Goal: Task Accomplishment & Management: Use online tool/utility

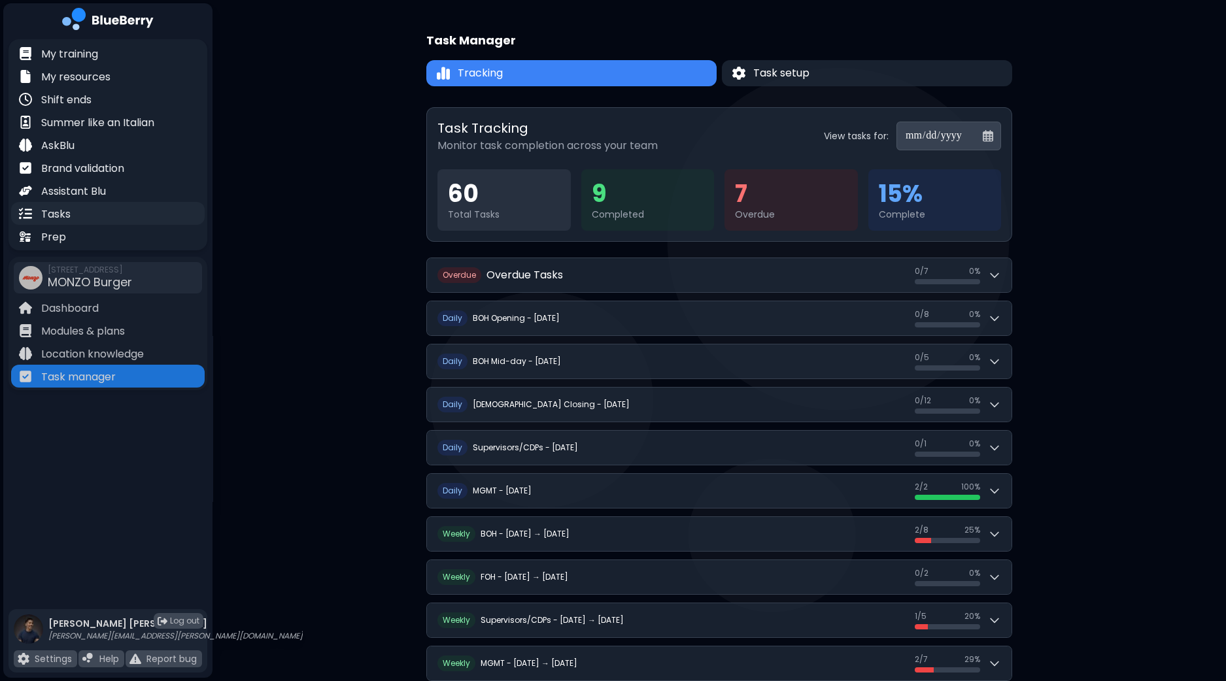
click at [101, 217] on div "Tasks" at bounding box center [108, 213] width 194 height 23
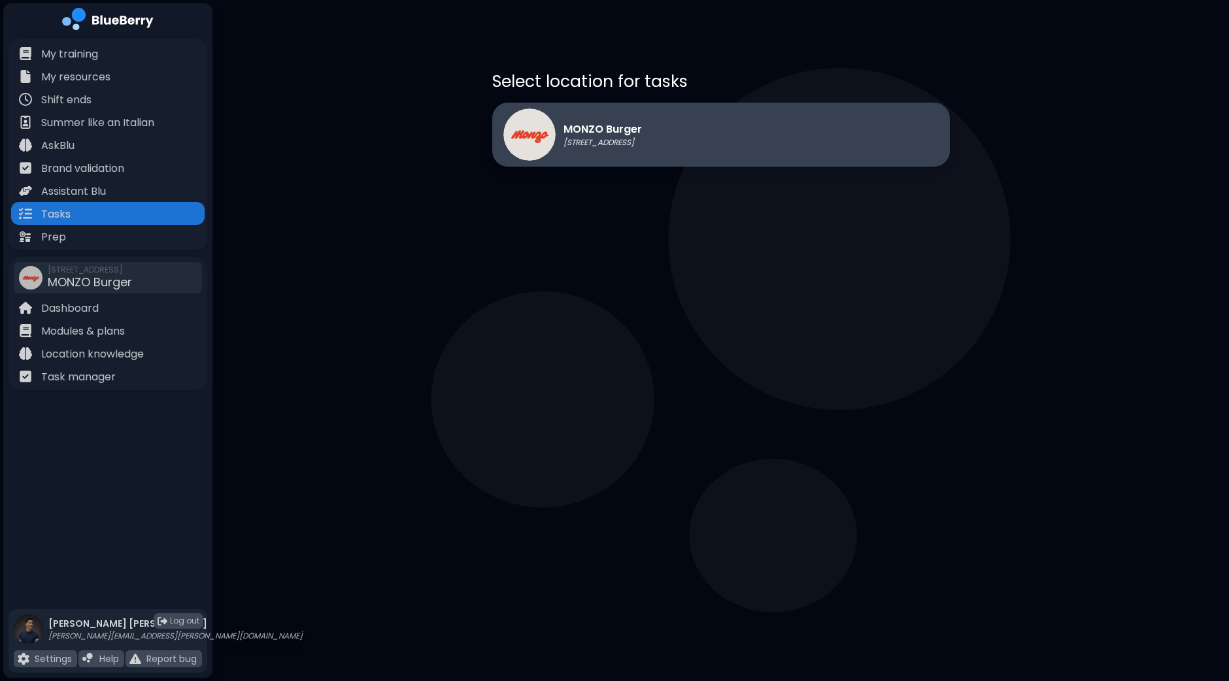
click at [739, 139] on div "MONZO Burger [STREET_ADDRESS]" at bounding box center [721, 135] width 458 height 64
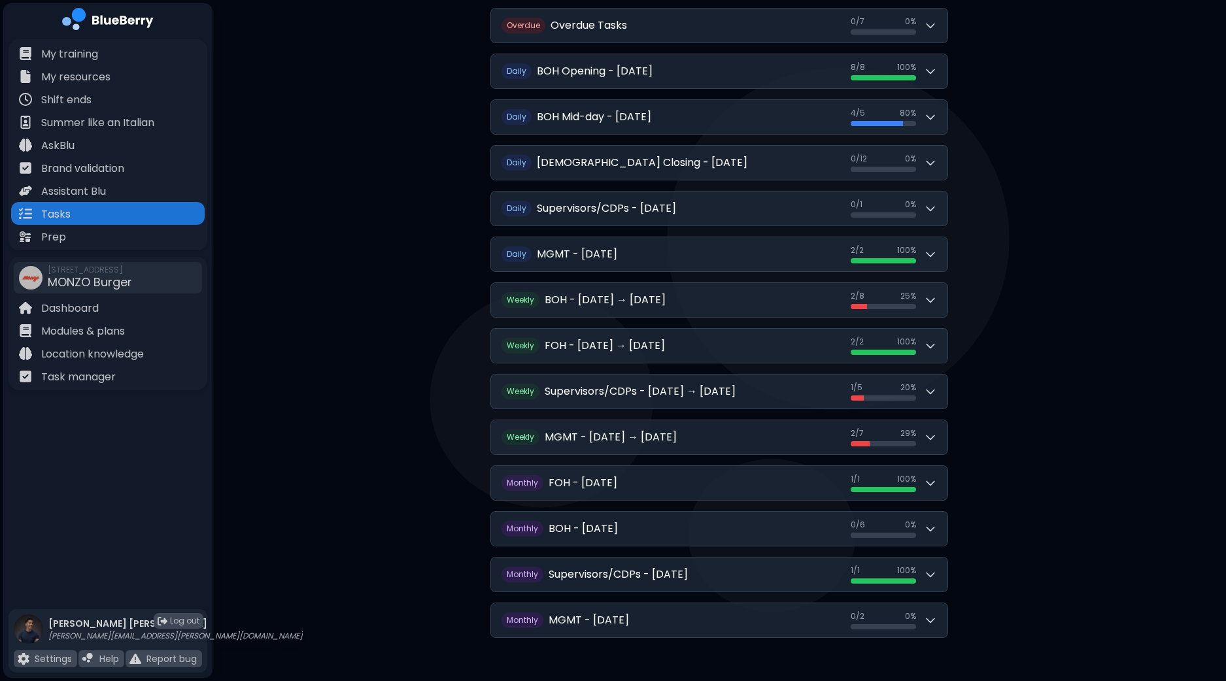
scroll to position [154, 0]
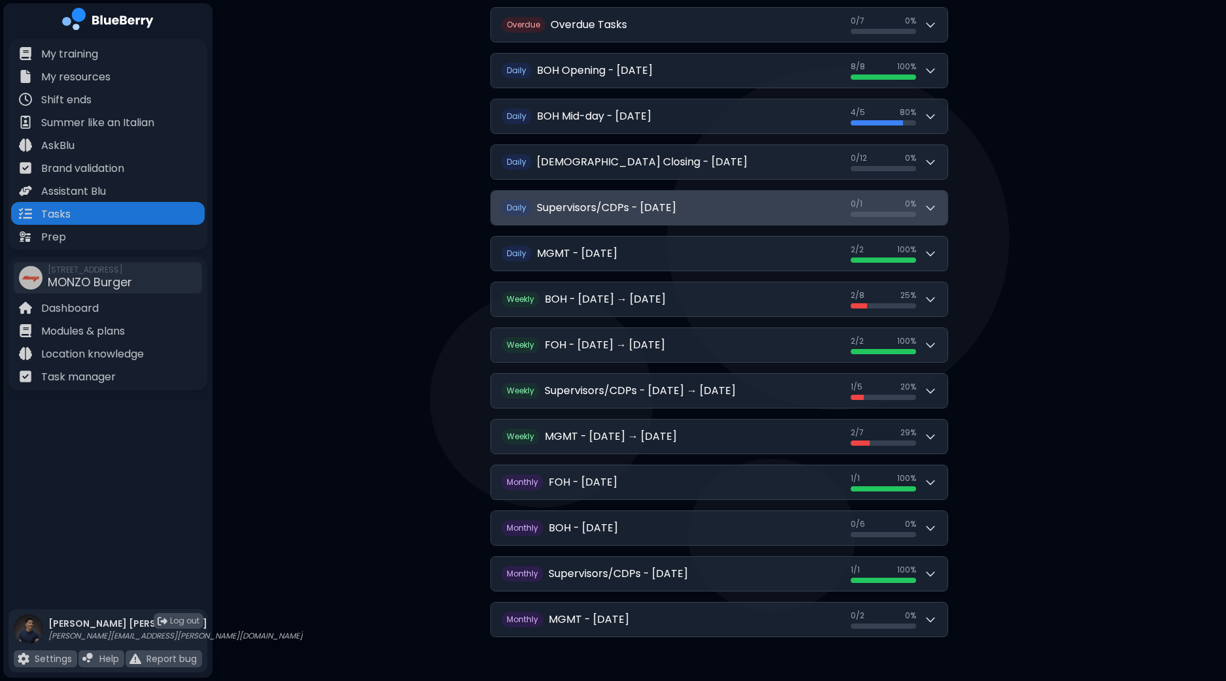
click at [934, 211] on icon at bounding box center [930, 207] width 13 height 13
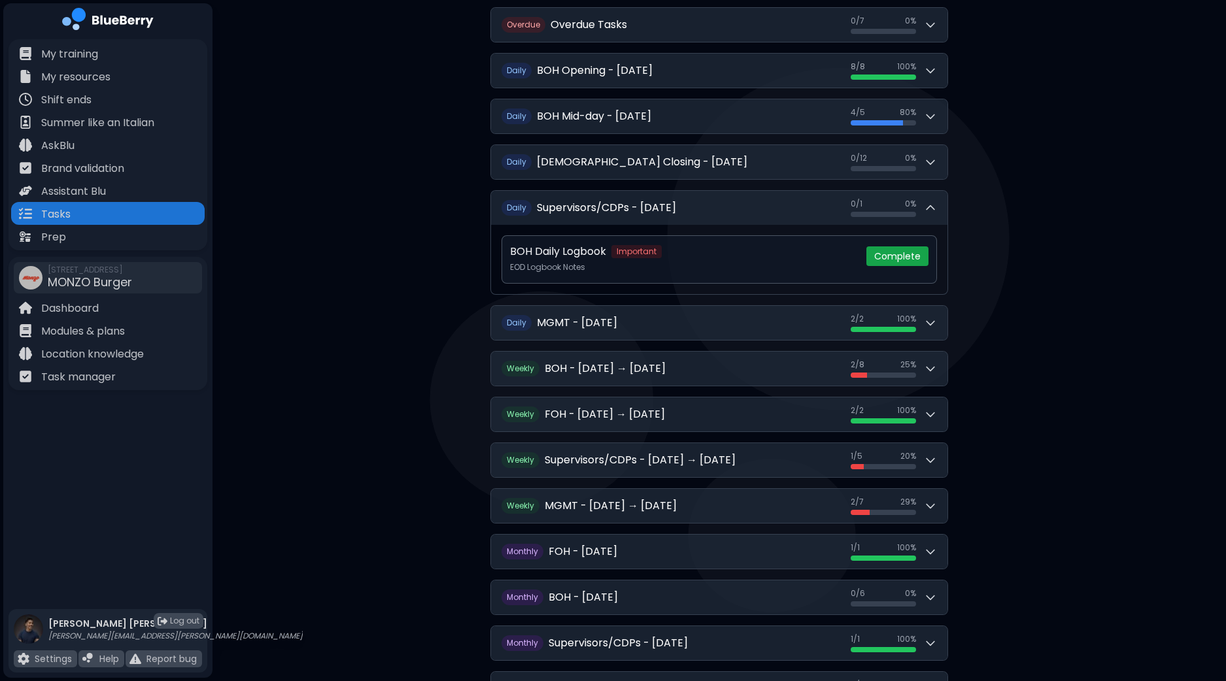
click at [902, 246] on button "Complete" at bounding box center [897, 256] width 62 height 20
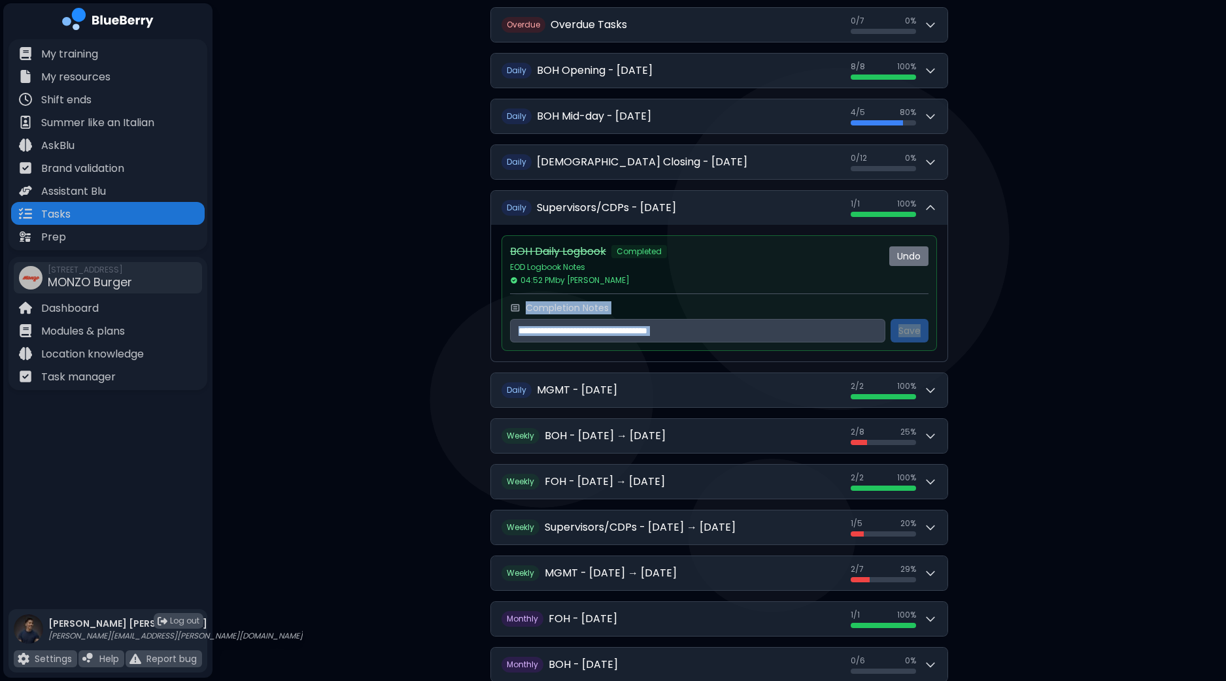
drag, startPoint x: 1225, startPoint y: 268, endPoint x: 1219, endPoint y: 332, distance: 64.4
click at [1219, 332] on div "**********" at bounding box center [718, 336] width 1013 height 980
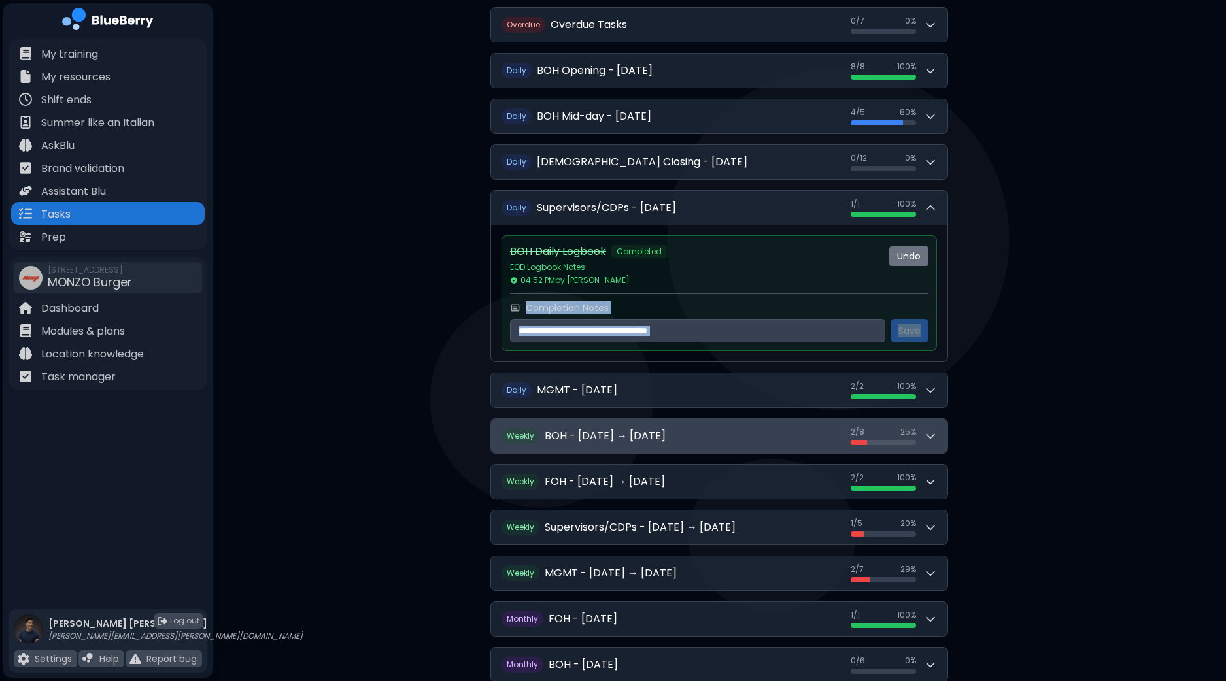
click at [943, 431] on button "W eekly BOH - [DATE] → [DATE] 2 / 8 2 / 8 25 %" at bounding box center [719, 436] width 456 height 34
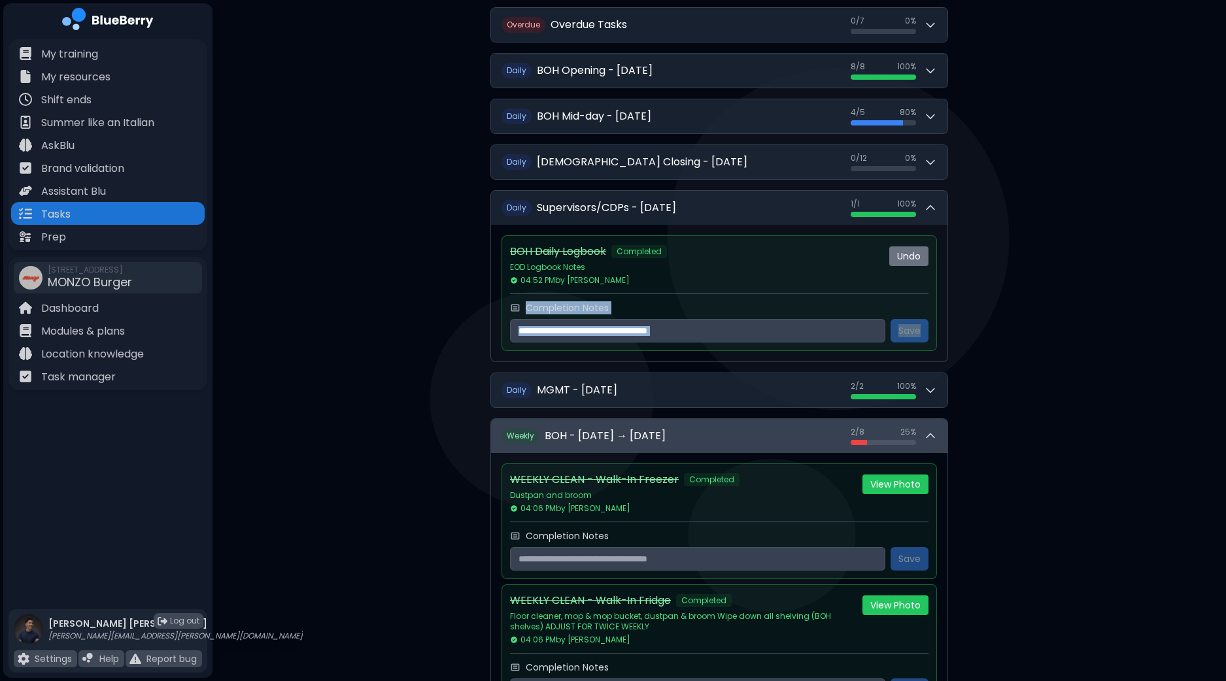
click at [943, 431] on button "W eekly BOH - [DATE] → [DATE] 2 / 8 2 / 8 25 %" at bounding box center [719, 436] width 456 height 34
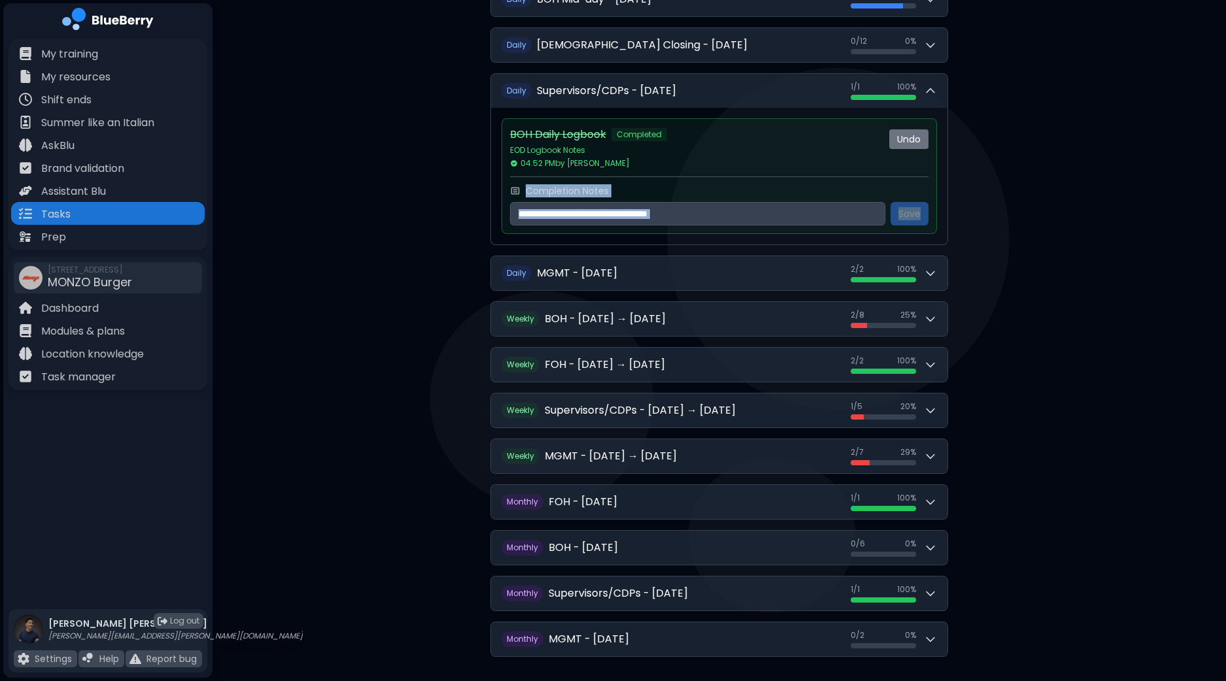
scroll to position [294, 0]
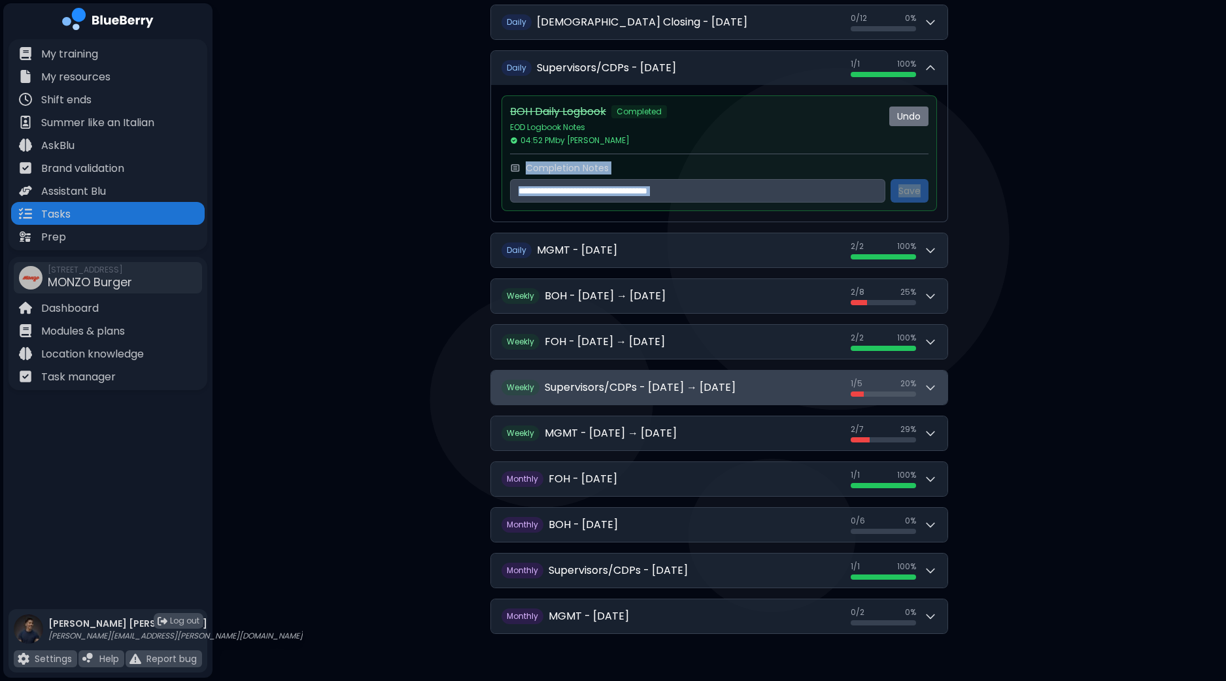
click at [938, 395] on button "W eekly Supervisors/CDPs - [DATE] → [DATE] 1 / 5 1 / 5 20 %" at bounding box center [719, 388] width 456 height 34
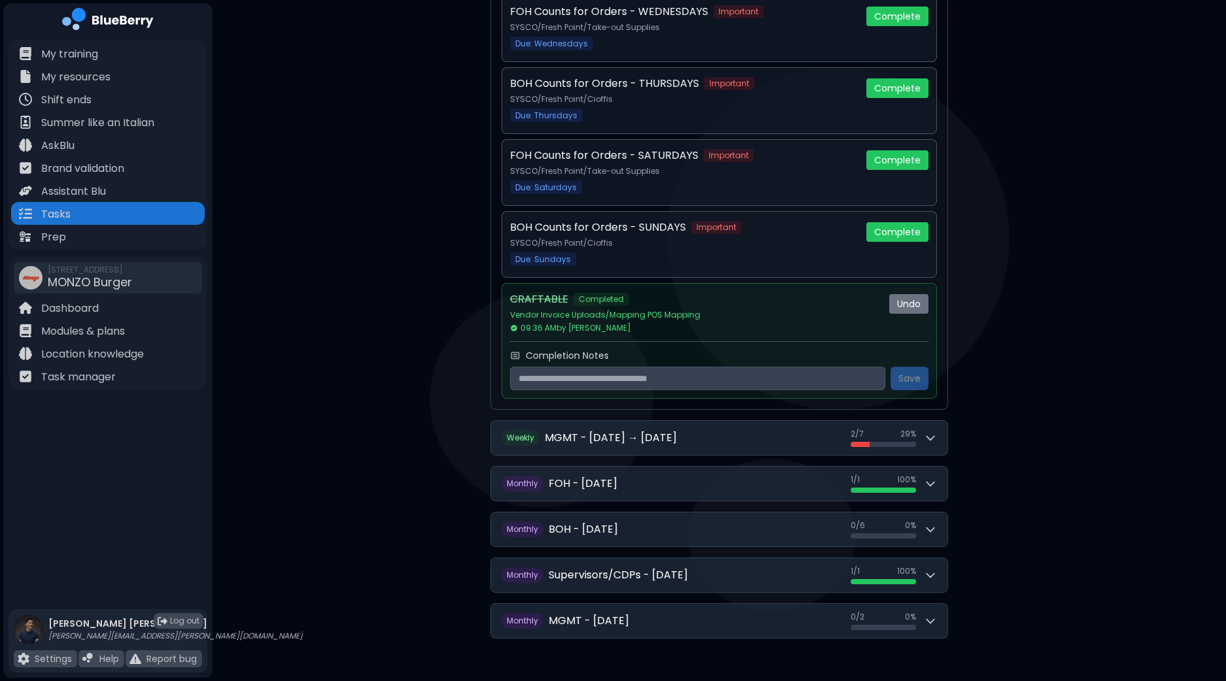
scroll to position [717, 0]
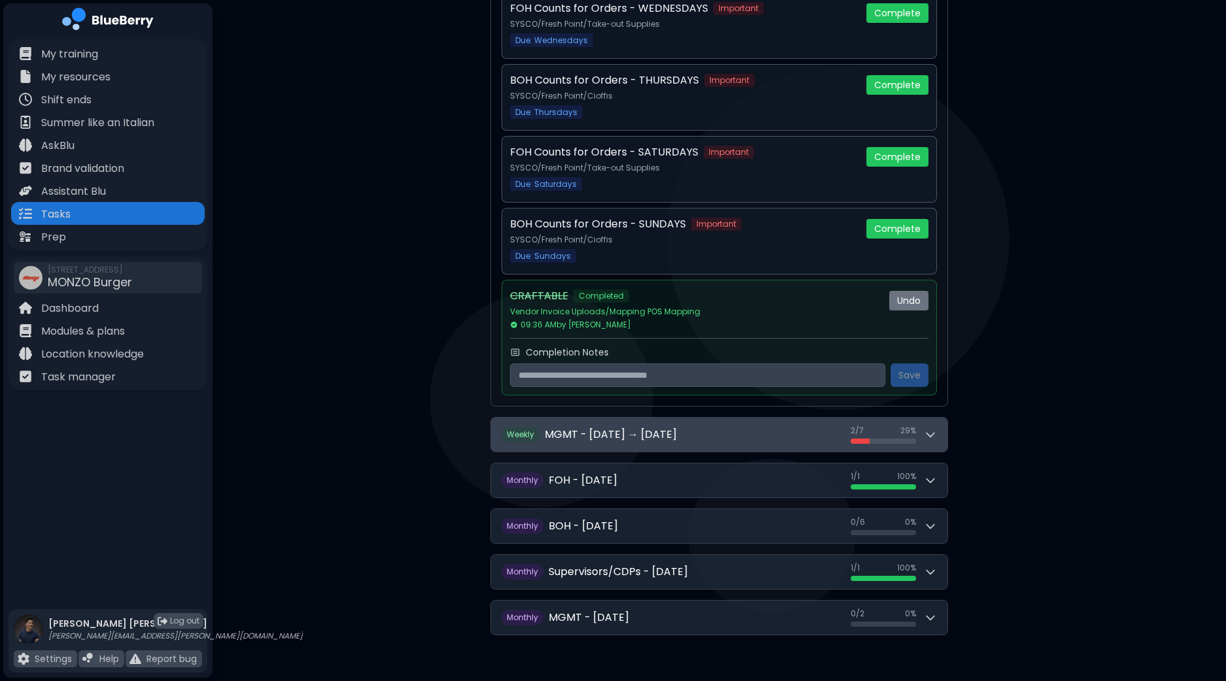
click at [942, 436] on button "W eekly MGMT - [DATE] → [DATE] 2 / 7 2 / 7 29 %" at bounding box center [719, 435] width 456 height 34
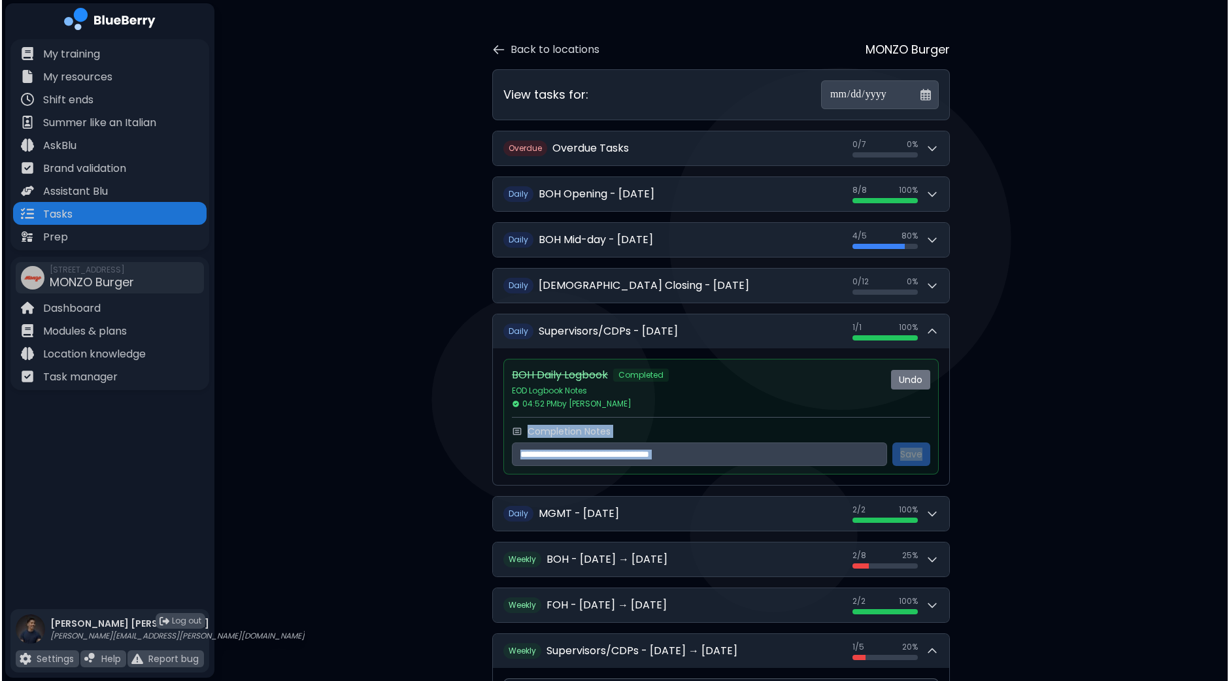
scroll to position [0, 0]
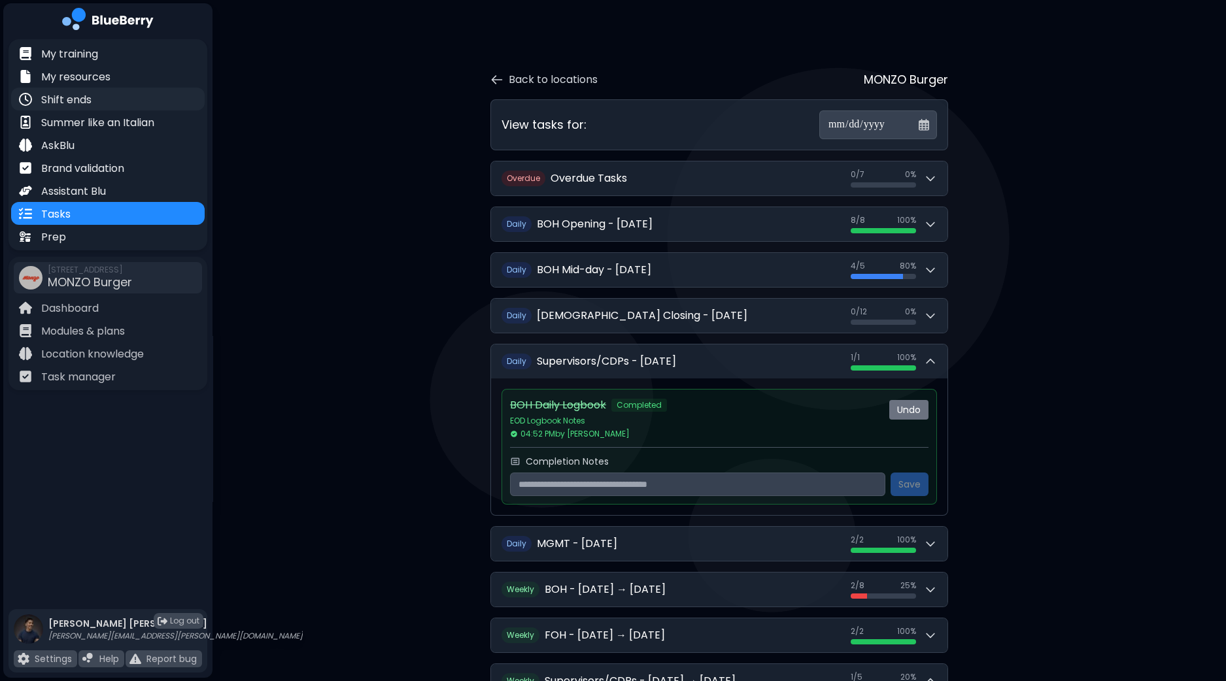
click at [59, 101] on p "Shift ends" at bounding box center [66, 100] width 50 height 16
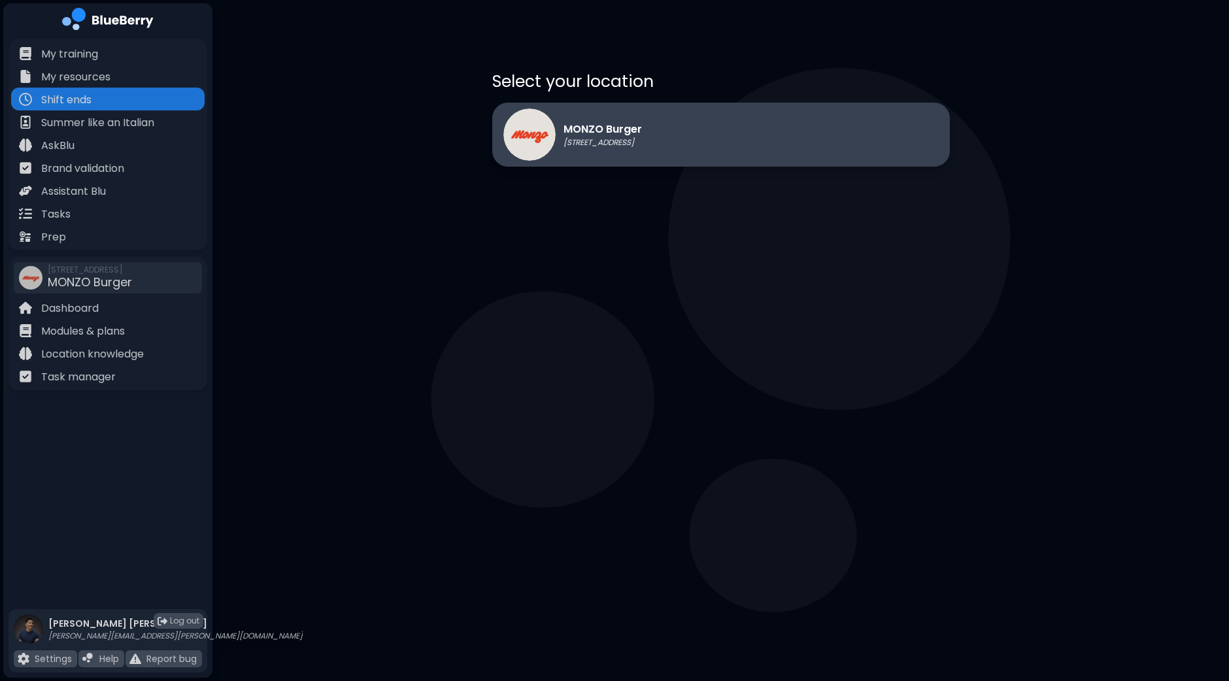
click at [566, 127] on p "MONZO Burger" at bounding box center [603, 130] width 78 height 16
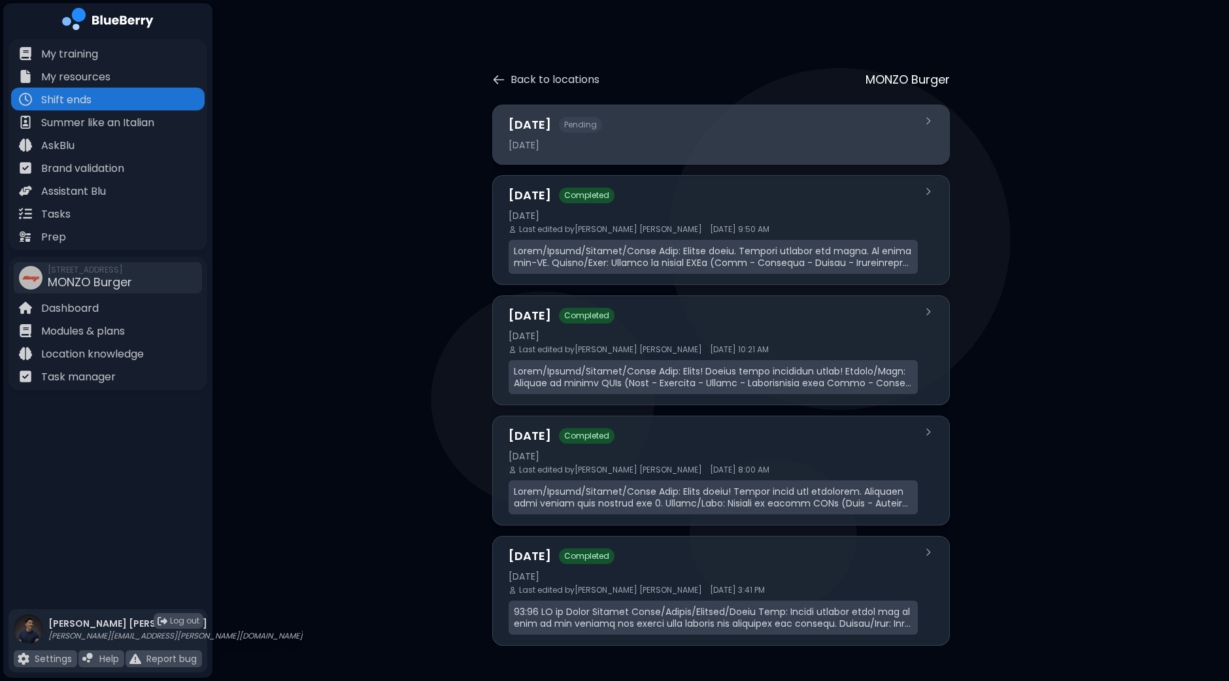
click at [656, 136] on div "[DATE] Pending [DATE]" at bounding box center [713, 135] width 409 height 38
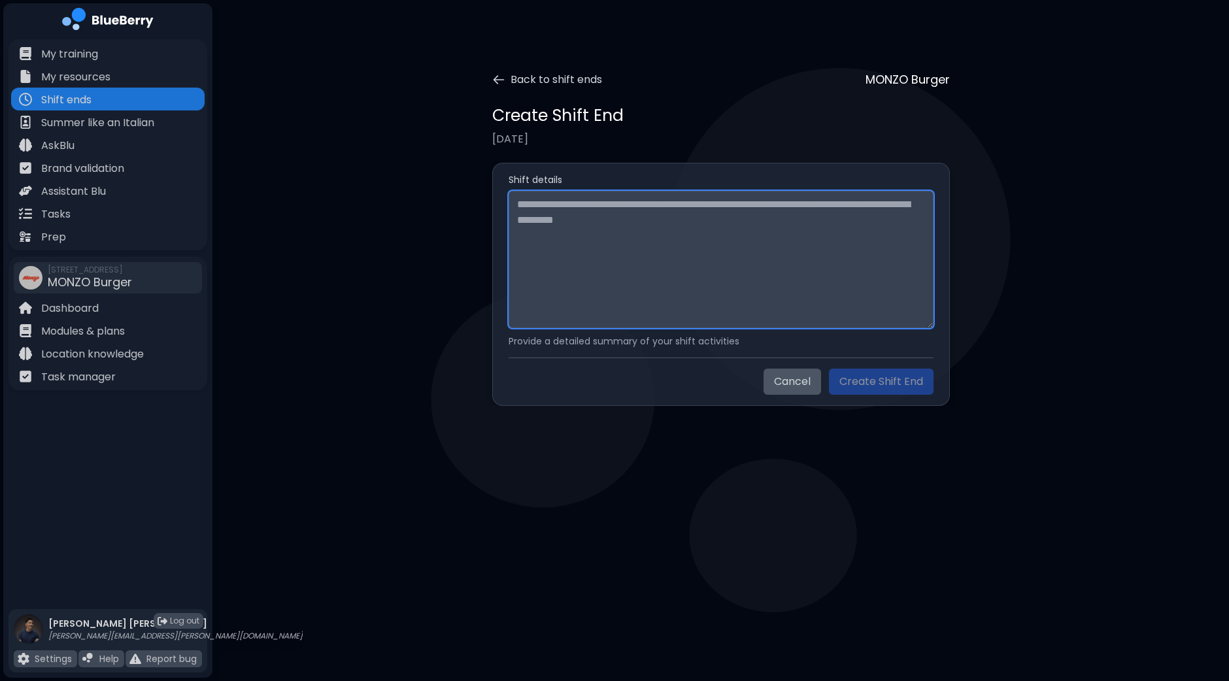
click at [614, 258] on textarea at bounding box center [721, 259] width 425 height 137
paste textarea "**********"
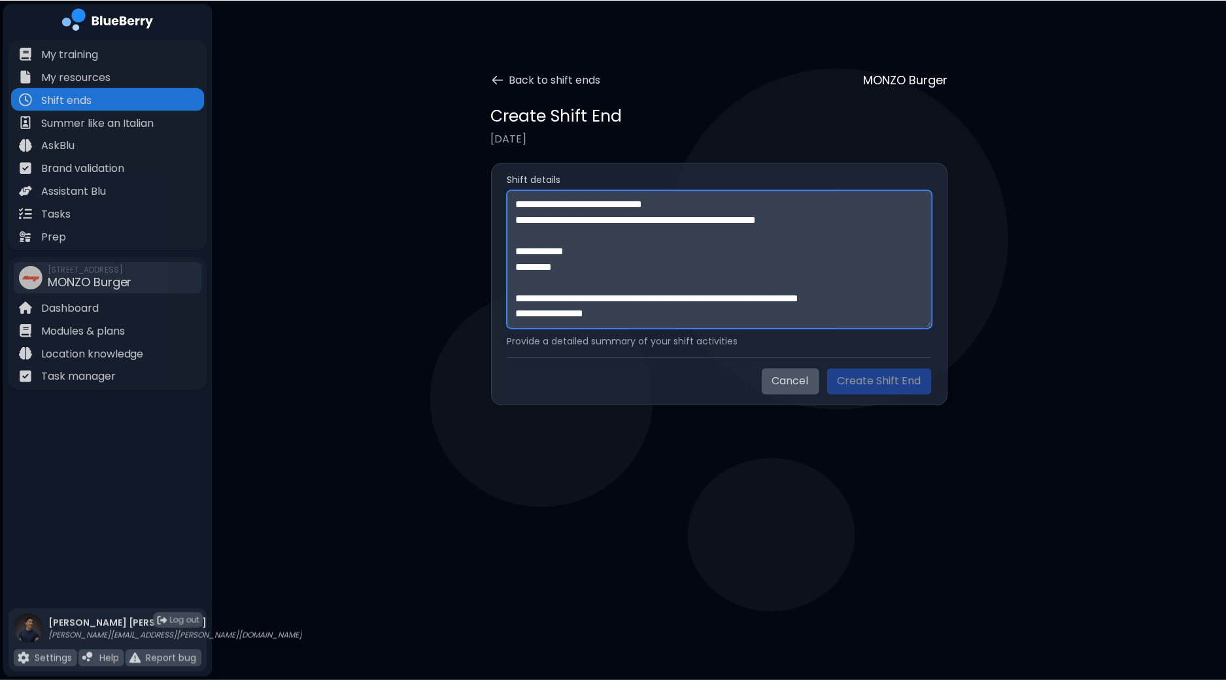
scroll to position [354, 0]
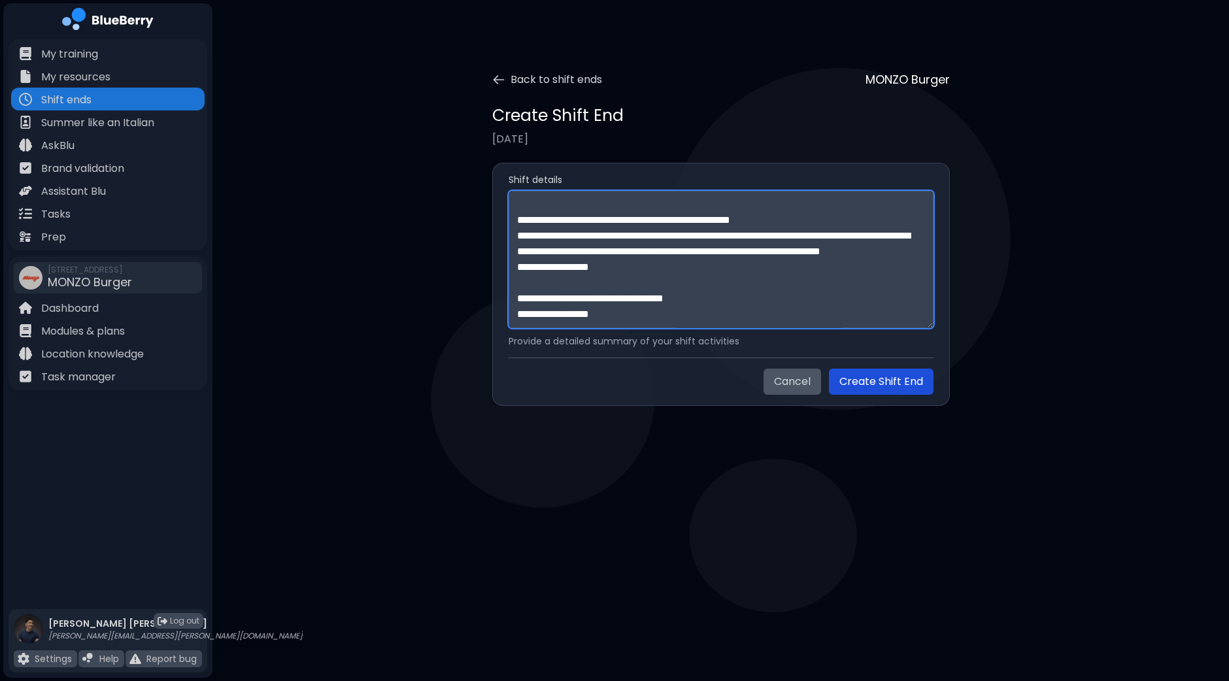
type textarea "**********"
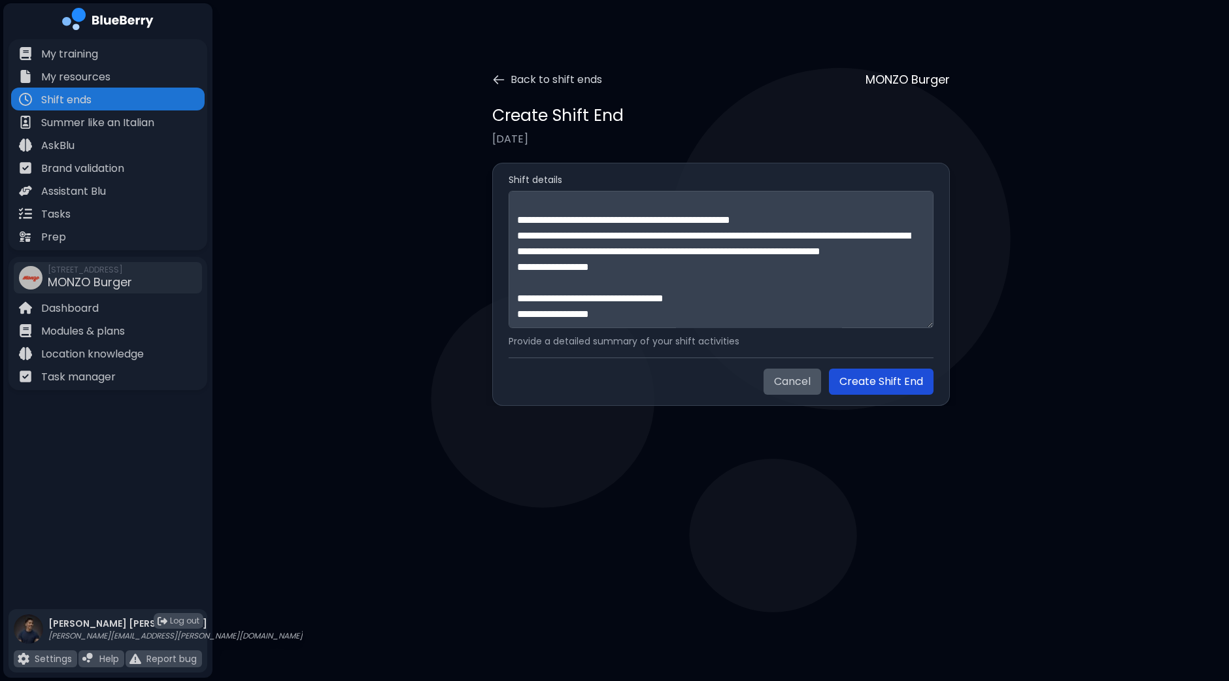
click at [883, 381] on button "Create Shift End" at bounding box center [881, 382] width 105 height 26
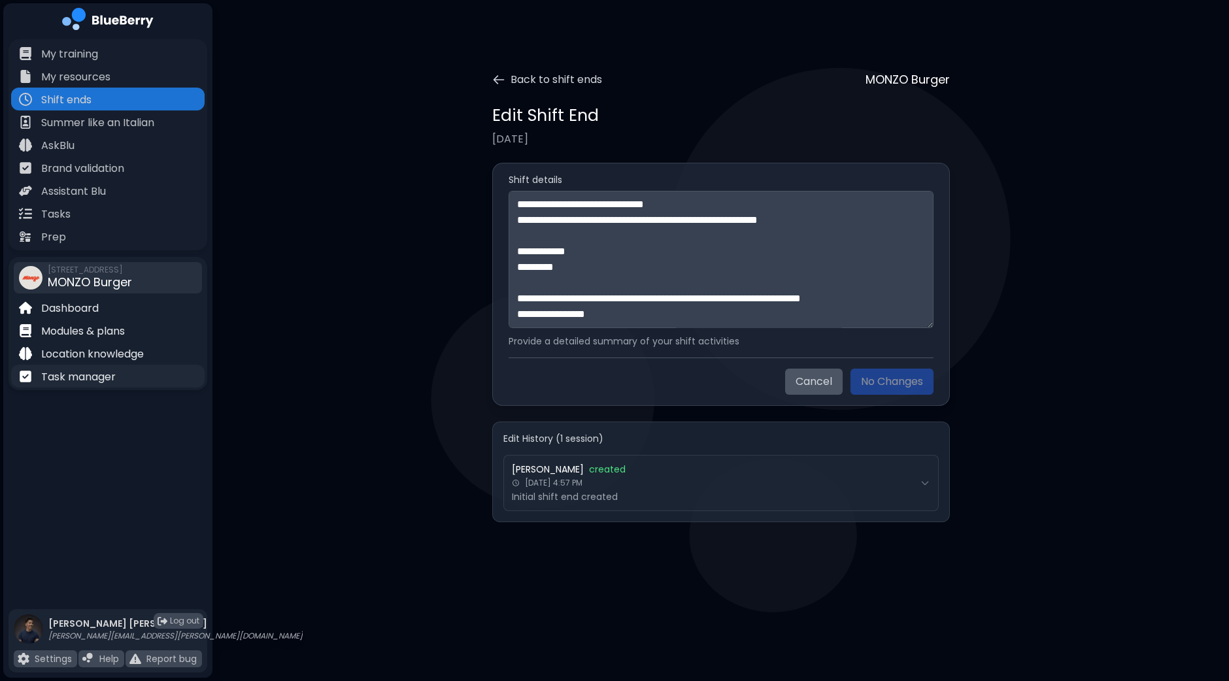
click at [73, 375] on p "Task manager" at bounding box center [78, 377] width 75 height 16
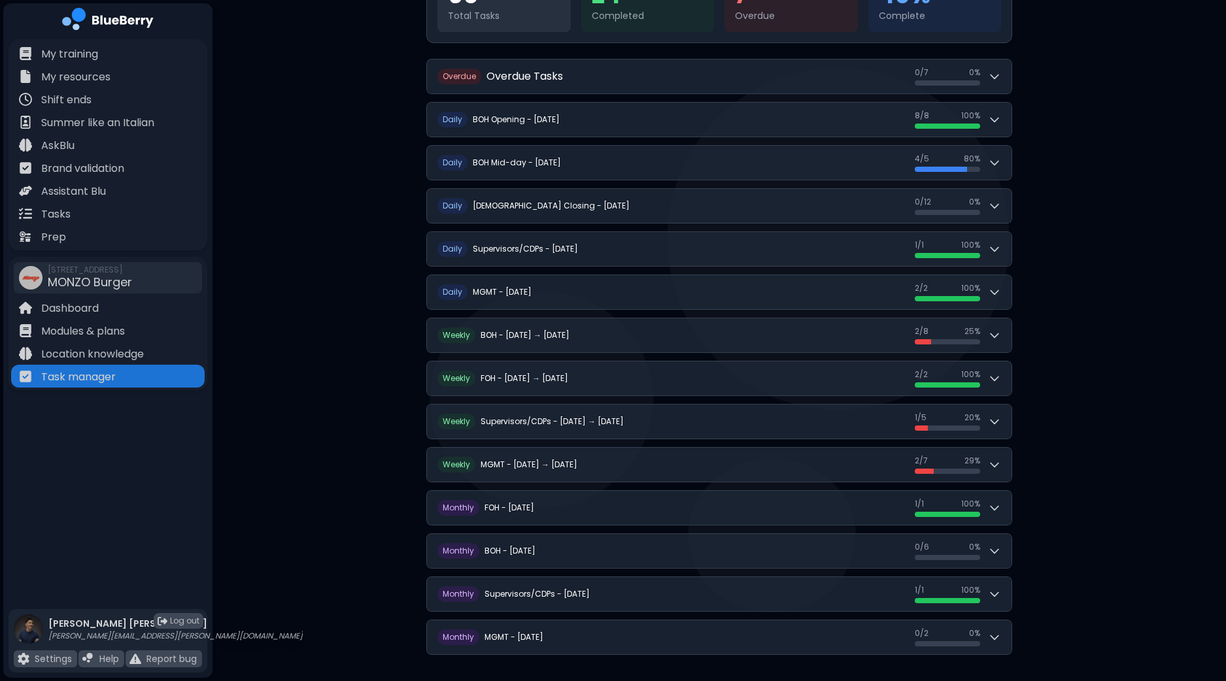
scroll to position [199, 0]
